Goal: Check status

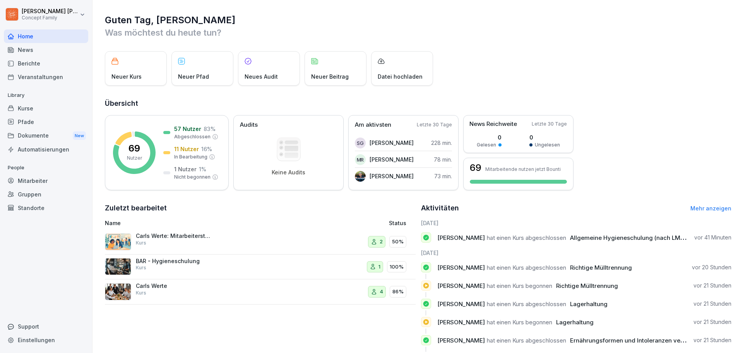
click at [50, 181] on div "Mitarbeiter" at bounding box center [46, 181] width 84 height 14
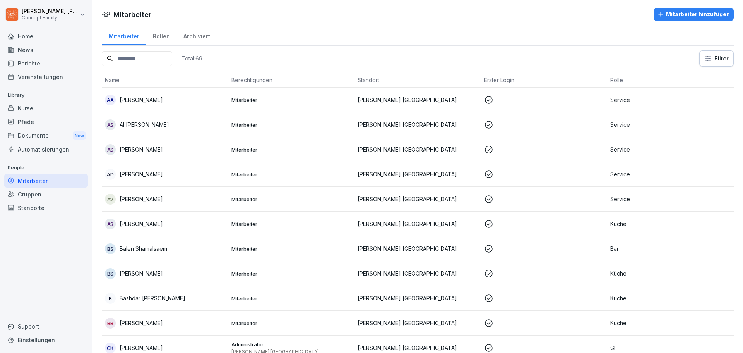
click at [150, 152] on p "[PERSON_NAME]" at bounding box center [141, 149] width 43 height 8
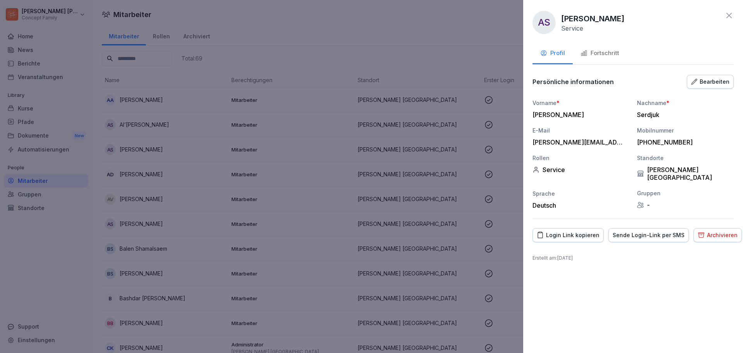
click at [616, 50] on div "Fortschritt" at bounding box center [600, 53] width 39 height 9
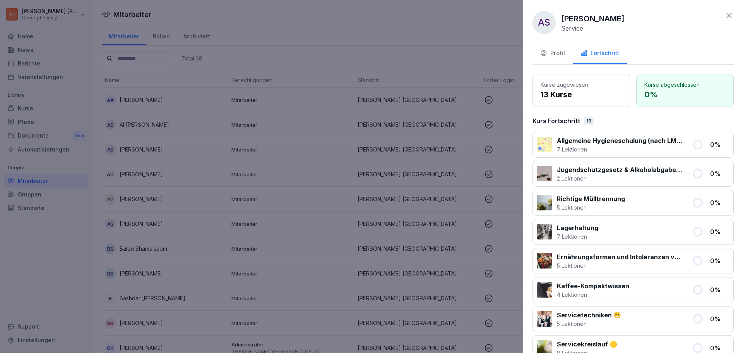
click at [727, 15] on icon at bounding box center [729, 15] width 5 height 5
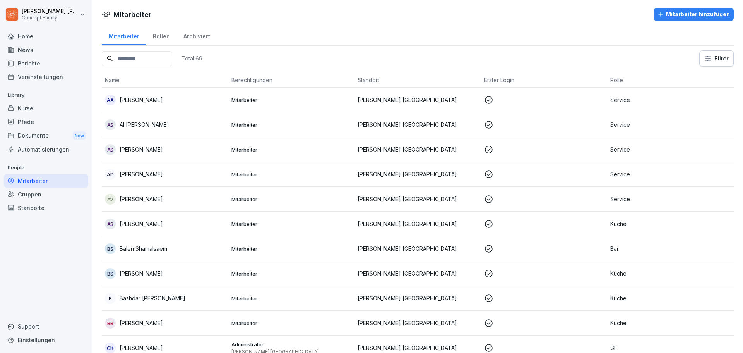
click at [142, 149] on p "[PERSON_NAME]" at bounding box center [141, 149] width 43 height 8
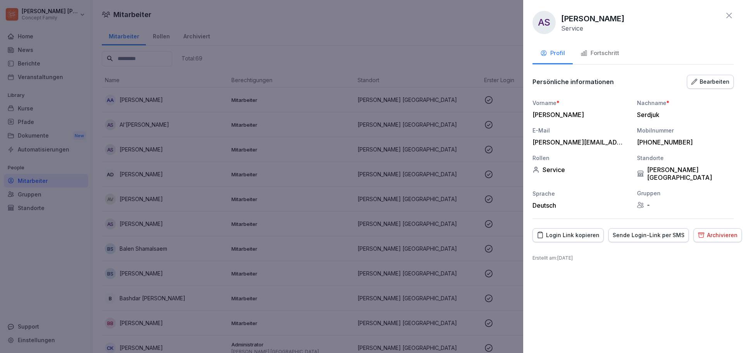
click at [587, 47] on button "Fortschritt" at bounding box center [600, 53] width 54 height 21
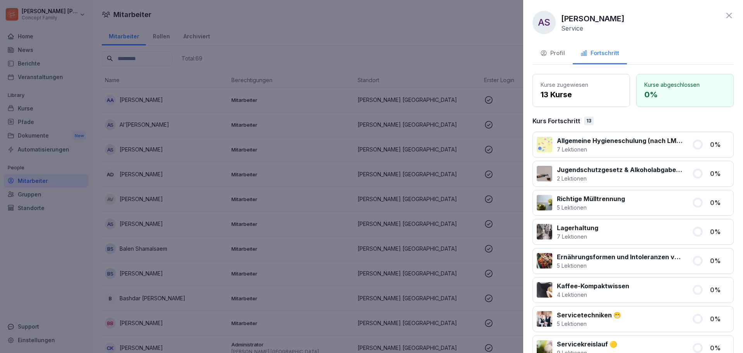
click at [714, 103] on div "Kurse abgeschlossen 0 %" at bounding box center [685, 90] width 98 height 33
click at [552, 87] on p "Kurse zugewiesen" at bounding box center [581, 85] width 81 height 8
click at [727, 14] on icon at bounding box center [729, 15] width 5 height 5
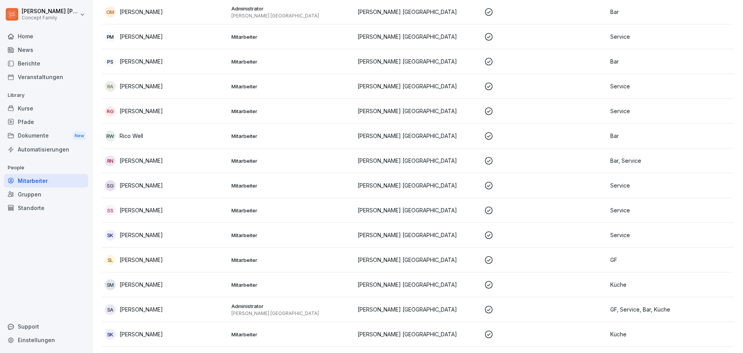
scroll to position [1278, 0]
click at [164, 190] on div "SG Sadam Gul" at bounding box center [165, 185] width 120 height 11
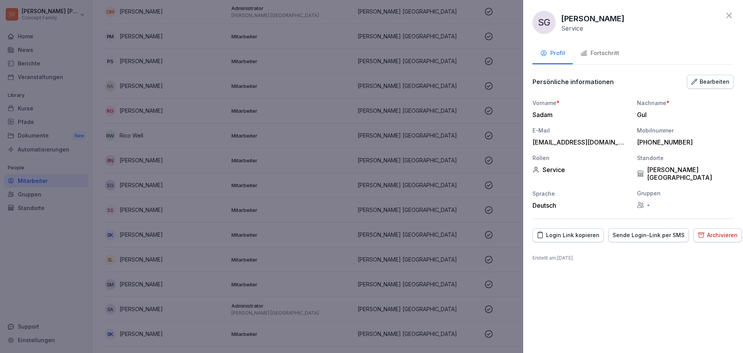
click at [598, 53] on div "Fortschritt" at bounding box center [600, 53] width 39 height 9
